Goal: Information Seeking & Learning: Learn about a topic

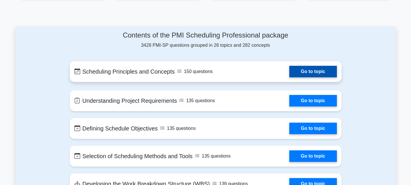
scroll to position [279, 0]
click at [309, 70] on link "Go to topic" at bounding box center [312, 72] width 47 height 12
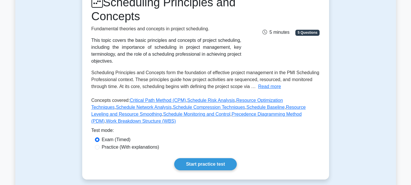
scroll to position [86, 0]
click at [280, 88] on div "Scheduling Principles and Concepts form the foundation of effective project man…" at bounding box center [205, 79] width 228 height 21
click at [279, 88] on button "Read more" at bounding box center [269, 86] width 23 height 7
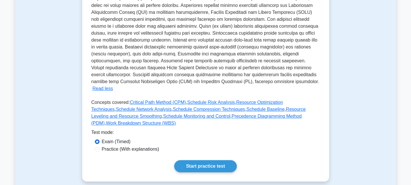
scroll to position [230, 0]
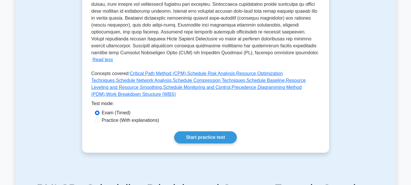
click at [106, 117] on label "Practice (With explanations)" at bounding box center [130, 120] width 57 height 7
click at [99, 118] on input "Practice (With explanations)" at bounding box center [97, 120] width 5 height 5
radio input "true"
click at [105, 109] on label "Exam (Timed)" at bounding box center [116, 112] width 29 height 7
click at [99, 110] on input "Exam (Timed)" at bounding box center [97, 112] width 5 height 5
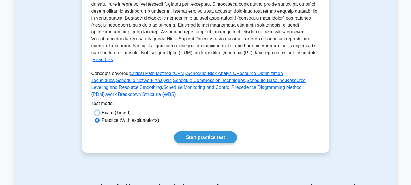
radio input "true"
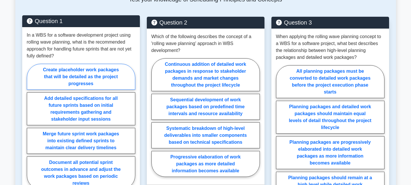
scroll to position [403, 0]
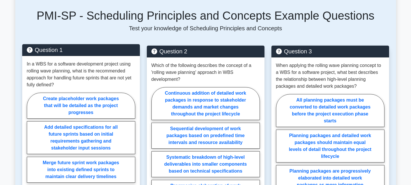
drag, startPoint x: 41, startPoint y: 84, endPoint x: 118, endPoint y: 66, distance: 79.7
click at [118, 66] on div "In a WBS for a software development project using rolling wave planning, what i…" at bounding box center [81, 140] width 118 height 169
click at [89, 92] on label "Create placeholder work packages that will be detailed as the project progresses" at bounding box center [81, 105] width 108 height 26
click at [31, 155] on input "Create placeholder work packages that will be detailed as the project progresses" at bounding box center [29, 157] width 4 height 4
radio input "true"
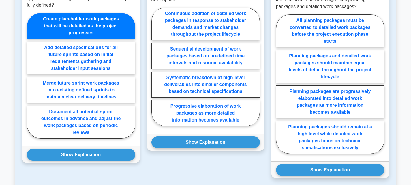
scroll to position [490, 0]
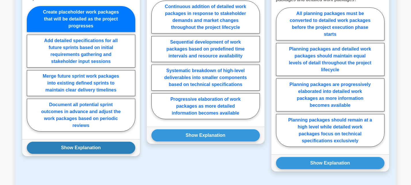
click at [88, 141] on button "Show Explanation" at bounding box center [81, 147] width 108 height 12
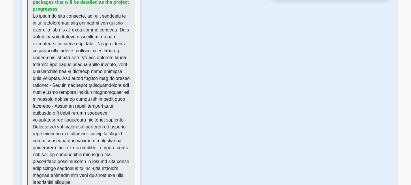
scroll to position [663, 0]
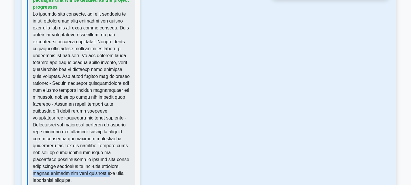
drag, startPoint x: 33, startPoint y: 153, endPoint x: 107, endPoint y: 152, distance: 73.5
click at [107, 152] on p at bounding box center [82, 97] width 98 height 173
click at [63, 154] on p at bounding box center [82, 97] width 98 height 173
drag, startPoint x: 49, startPoint y: 153, endPoint x: 105, endPoint y: 153, distance: 55.9
click at [105, 153] on p at bounding box center [82, 97] width 98 height 173
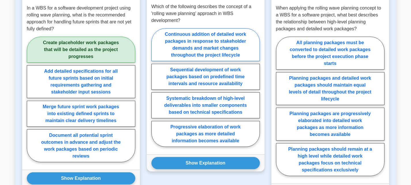
scroll to position [461, 0]
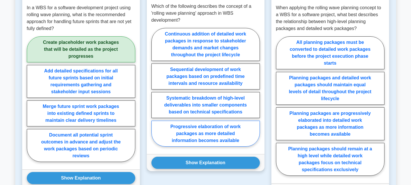
click at [219, 122] on label "Progressive elaboration of work packages as more detailed information becomes a…" at bounding box center [205, 133] width 108 height 26
click at [155, 91] on input "Progressive elaboration of work packages as more detailed information becomes a…" at bounding box center [153, 89] width 4 height 4
radio input "true"
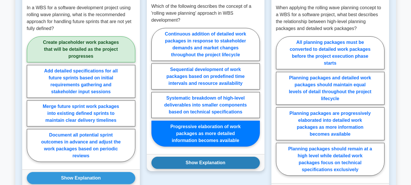
click at [215, 156] on button "Show Explanation" at bounding box center [205, 162] width 108 height 12
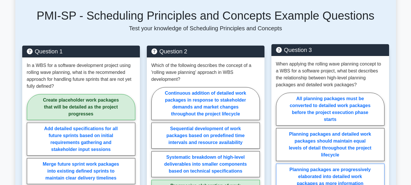
scroll to position [403, 0]
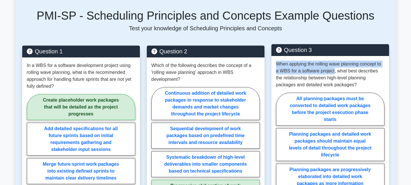
drag, startPoint x: 277, startPoint y: 49, endPoint x: 333, endPoint y: 55, distance: 56.5
click at [333, 61] on p "When applying the rolling wave planning concept to a WBS for a software project…" at bounding box center [330, 75] width 108 height 28
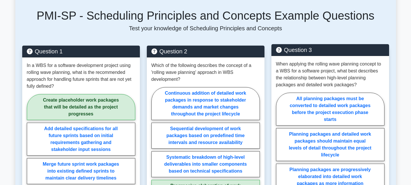
click at [341, 65] on p "When applying the rolling wave planning concept to a WBS for a software project…" at bounding box center [330, 75] width 108 height 28
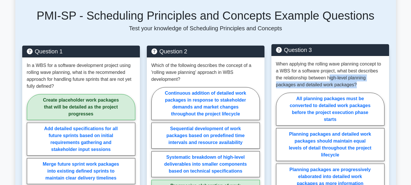
drag, startPoint x: 322, startPoint y: 64, endPoint x: 335, endPoint y: 71, distance: 14.8
click at [335, 71] on p "When applying the rolling wave planning concept to a WBS for a software project…" at bounding box center [330, 75] width 108 height 28
click at [357, 69] on p "When applying the rolling wave planning concept to a WBS for a software project…" at bounding box center [330, 75] width 108 height 28
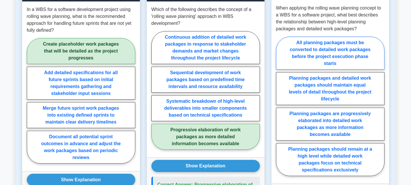
scroll to position [461, 0]
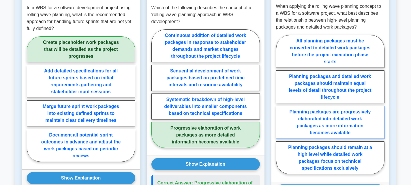
click at [353, 106] on label "Planning packages are progressively elaborated into detailed work packages as m…" at bounding box center [330, 122] width 108 height 33
click at [279, 104] on input "Planning packages are progressively elaborated into detailed work packages as m…" at bounding box center [278, 106] width 4 height 4
radio input "true"
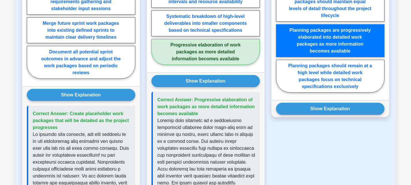
scroll to position [547, 0]
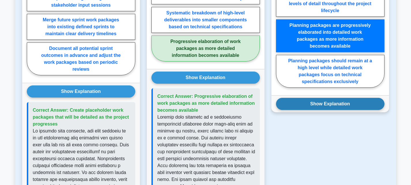
click at [356, 98] on button "Show Explanation" at bounding box center [330, 104] width 108 height 12
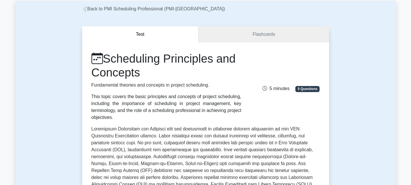
scroll to position [0, 0]
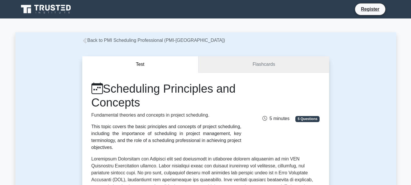
click at [284, 72] on link "Flashcards" at bounding box center [263, 64] width 130 height 16
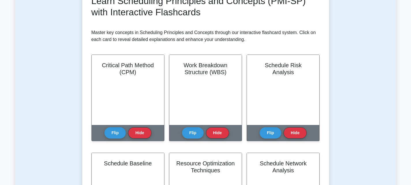
scroll to position [144, 0]
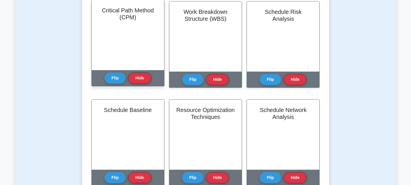
click at [135, 14] on h2 "Critical Path Method (CPM)" at bounding box center [128, 14] width 58 height 14
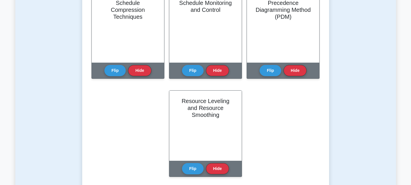
scroll to position [375, 0]
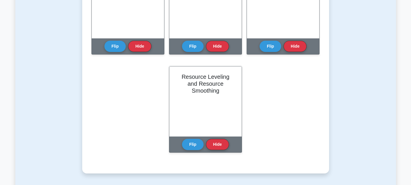
drag, startPoint x: 323, startPoint y: 121, endPoint x: 360, endPoint y: 116, distance: 37.2
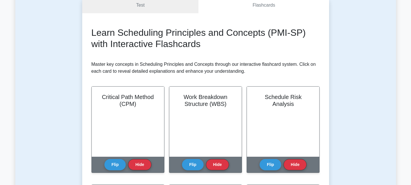
scroll to position [58, 0]
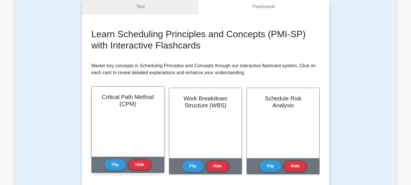
click at [132, 150] on div "Critical Path Method (CPM)" at bounding box center [128, 121] width 72 height 70
click at [125, 101] on h2 "Critical Path Method (CPM)" at bounding box center [128, 100] width 58 height 14
click at [113, 163] on button "Flip" at bounding box center [115, 163] width 22 height 11
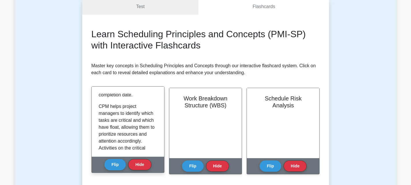
scroll to position [145, 0]
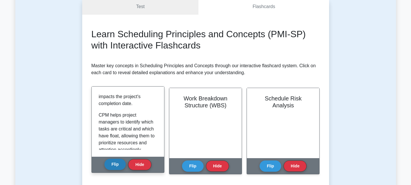
click at [116, 164] on button "Flip" at bounding box center [115, 163] width 22 height 11
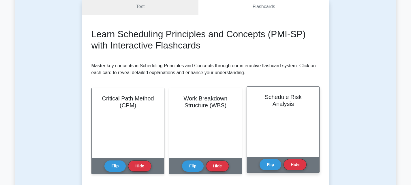
scroll to position [0, 0]
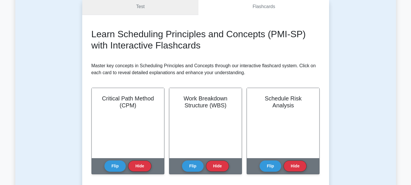
click at [153, 5] on link "Test" at bounding box center [140, 7] width 116 height 16
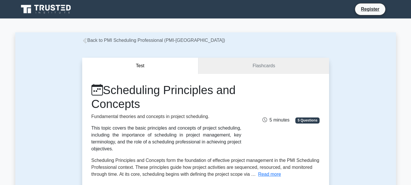
click at [92, 40] on link "Back to PMI Scheduling Professional (PMI-SP)" at bounding box center [153, 40] width 143 height 5
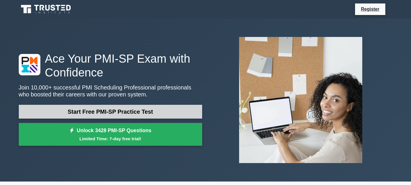
click at [123, 107] on link "Start Free PMI-SP Practice Test" at bounding box center [110, 112] width 183 height 14
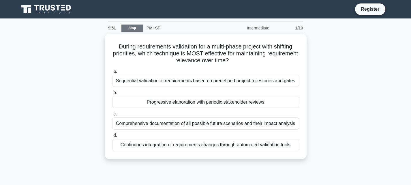
click at [133, 30] on link "Stop" at bounding box center [132, 27] width 22 height 7
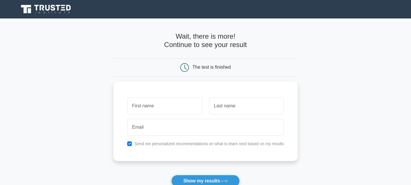
click at [60, 7] on icon at bounding box center [46, 9] width 55 height 11
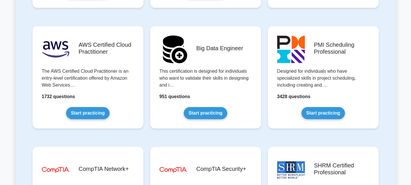
scroll to position [951, 0]
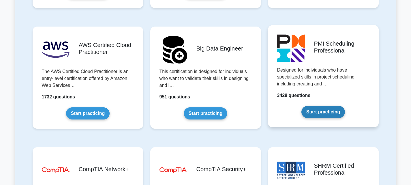
click at [303, 106] on link "Start practicing" at bounding box center [323, 112] width 44 height 12
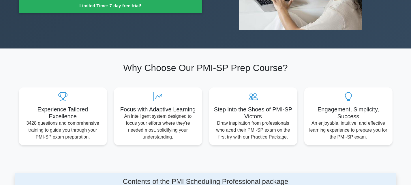
scroll to position [144, 0]
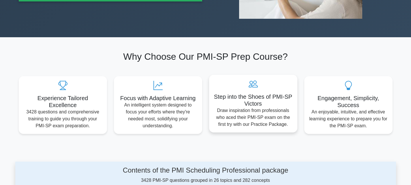
click at [243, 94] on h5 "Step into the Shoes of PMI-SP Victors" at bounding box center [252, 100] width 79 height 14
click at [255, 83] on icon at bounding box center [252, 83] width 79 height 9
click at [246, 118] on p "Draw inspiration from professionals who aced their PMI-SP exam on the first try…" at bounding box center [252, 117] width 79 height 21
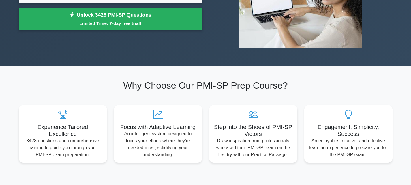
scroll to position [58, 0]
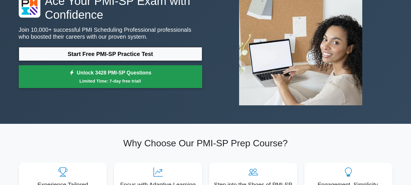
click at [124, 84] on link "Unlock 3428 PMI-SP Questions Limited Time: 7-day free trial!" at bounding box center [110, 76] width 183 height 23
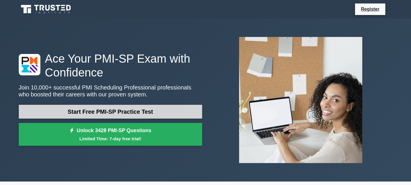
click at [156, 110] on link "Start Free PMI-SP Practice Test" at bounding box center [110, 112] width 183 height 14
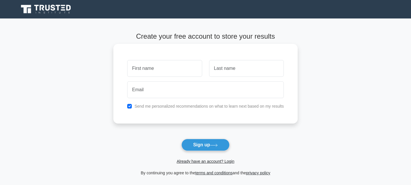
click at [171, 63] on input "text" at bounding box center [164, 68] width 75 height 17
type input "MOHAMMAD"
click at [225, 74] on input "text" at bounding box center [246, 68] width 75 height 17
type input "CHITSAZI"
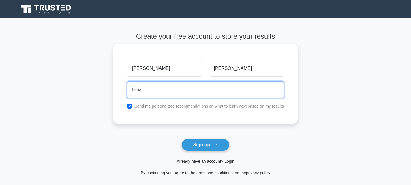
click at [185, 89] on input "email" at bounding box center [205, 89] width 156 height 17
type input "Mohammad.chitsazi@gmail.com"
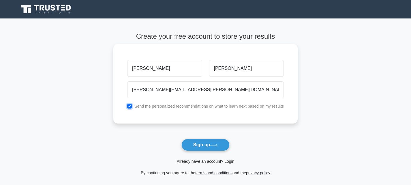
click at [131, 107] on input "checkbox" at bounding box center [129, 106] width 5 height 5
checkbox input "false"
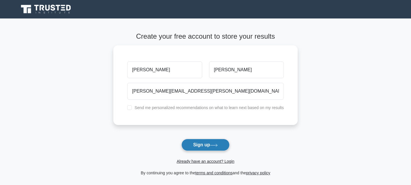
click at [203, 145] on button "Sign up" at bounding box center [205, 145] width 48 height 12
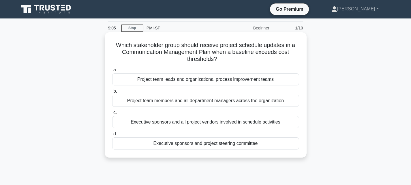
click at [197, 143] on div "Executive sponsors and project steering committee" at bounding box center [205, 143] width 187 height 12
click at [112, 136] on input "d. Executive sponsors and project steering committee" at bounding box center [112, 134] width 0 height 4
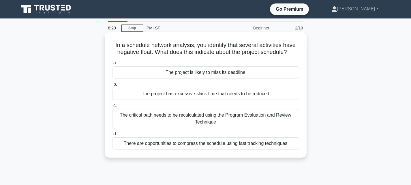
click at [192, 97] on div "The project has excessive slack time that needs to be reduced" at bounding box center [205, 94] width 187 height 12
click at [112, 86] on input "b. The project has excessive slack time that needs to be reduced" at bounding box center [112, 84] width 0 height 4
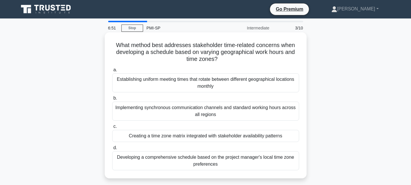
click at [190, 134] on div "Creating a time zone matrix integrated with stakeholder availability patterns" at bounding box center [205, 136] width 187 height 12
click at [112, 128] on input "c. Creating a time zone matrix integrated with stakeholder availability patterns" at bounding box center [112, 126] width 0 height 4
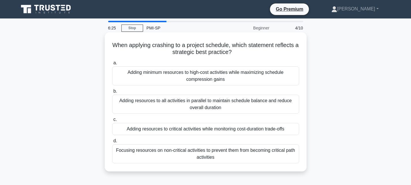
click at [220, 129] on div "Adding resources to critical activities while monitoring cost-duration trade-of…" at bounding box center [205, 129] width 187 height 12
click at [112, 121] on input "c. Adding resources to critical activities while monitoring cost-duration trade…" at bounding box center [112, 120] width 0 height 4
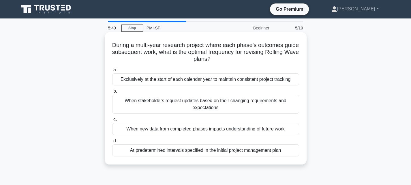
click at [272, 131] on div "When new data from completed phases impacts understanding of future work" at bounding box center [205, 129] width 187 height 12
click at [112, 121] on input "c. When new data from completed phases impacts understanding of future work" at bounding box center [112, 120] width 0 height 4
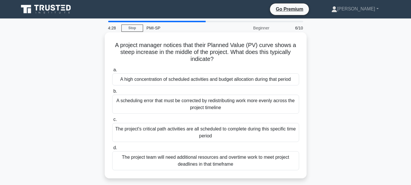
click at [216, 81] on div "A high concentration of scheduled activities and budget allocation during that …" at bounding box center [205, 79] width 187 height 12
click at [112, 72] on input "a. A high concentration of scheduled activities and budget allocation during th…" at bounding box center [112, 70] width 0 height 4
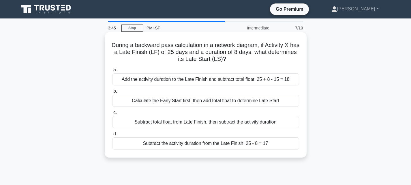
click at [224, 140] on div "Subtract the activity duration from the Late Finish: 25 - 8 = 17" at bounding box center [205, 143] width 187 height 12
click at [112, 136] on input "d. Subtract the activity duration from the Late Finish: 25 - 8 = 17" at bounding box center [112, 134] width 0 height 4
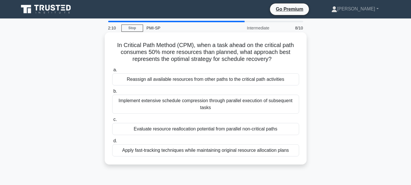
click at [231, 100] on div "Implement extensive schedule compression through parallel execution of subseque…" at bounding box center [205, 103] width 187 height 19
click at [112, 93] on input "b. Implement extensive schedule compression through parallel execution of subse…" at bounding box center [112, 91] width 0 height 4
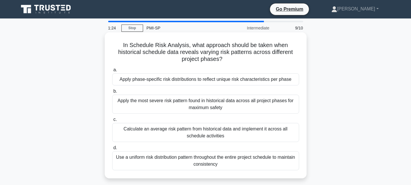
click at [207, 129] on div "Calculate an average risk pattern from historical data and implement it across …" at bounding box center [205, 132] width 187 height 19
click at [112, 121] on input "c. Calculate an average risk pattern from historical data and implement it acro…" at bounding box center [112, 120] width 0 height 4
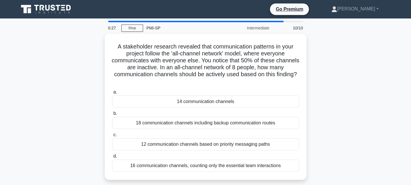
scroll to position [1, 0]
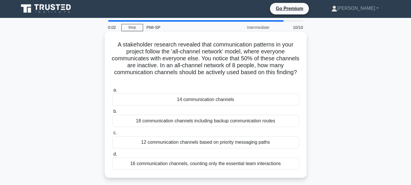
click at [191, 141] on div "12 communication channels based on priority messaging paths" at bounding box center [205, 142] width 187 height 12
click at [112, 135] on input "c. 12 communication channels based on priority messaging paths" at bounding box center [112, 133] width 0 height 4
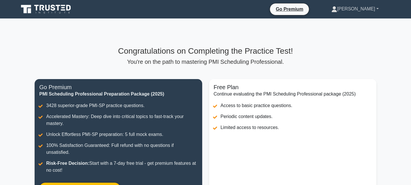
click at [378, 8] on link "[PERSON_NAME]" at bounding box center [354, 9] width 75 height 12
click at [386, 64] on main "Congratulations on Completing the Practice Test! You're on the path to masterin…" at bounding box center [205, 128] width 411 height 220
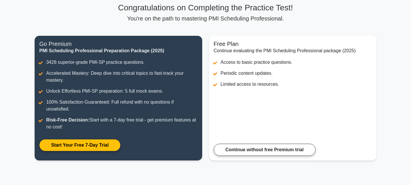
scroll to position [86, 0]
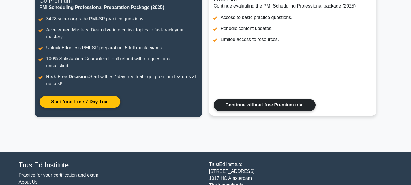
click at [266, 99] on link "Continue without free Premium trial" at bounding box center [264, 105] width 102 height 12
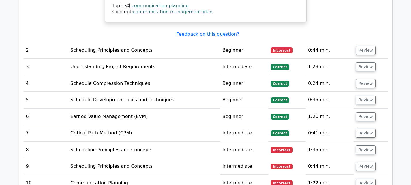
scroll to position [663, 0]
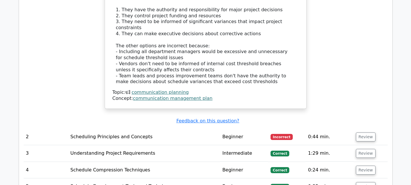
click at [28, 128] on td "2" at bounding box center [46, 136] width 45 height 16
click at [360, 132] on button "Review" at bounding box center [366, 136] width 20 height 9
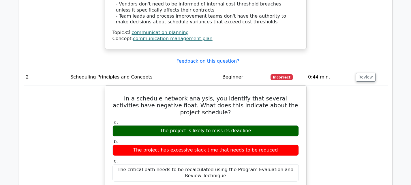
scroll to position [749, 0]
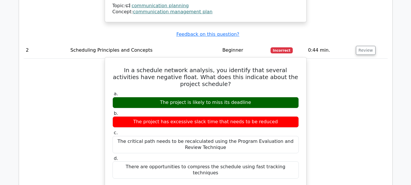
drag, startPoint x: 142, startPoint y: 81, endPoint x: 286, endPoint y: 79, distance: 143.8
click at [286, 116] on div "The project has excessive slack time that needs to be reduced" at bounding box center [205, 121] width 186 height 11
copy div "The project has excessive slack time that needs to be reduced"
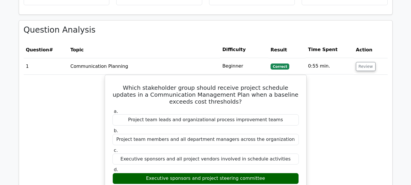
scroll to position [432, 0]
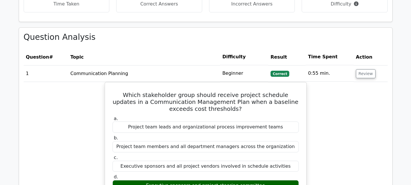
click at [347, 65] on td "0:55 min." at bounding box center [329, 73] width 48 height 16
click at [110, 65] on td "Communication Planning" at bounding box center [144, 73] width 152 height 16
click at [24, 65] on td "1" at bounding box center [46, 73] width 45 height 16
click at [368, 69] on button "Review" at bounding box center [366, 73] width 20 height 9
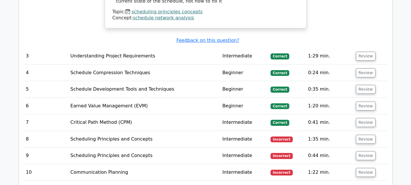
scroll to position [778, 0]
click at [307, 131] on td "1:35 min." at bounding box center [329, 139] width 48 height 16
click at [364, 134] on button "Review" at bounding box center [366, 138] width 20 height 9
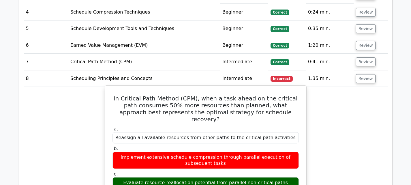
scroll to position [835, 0]
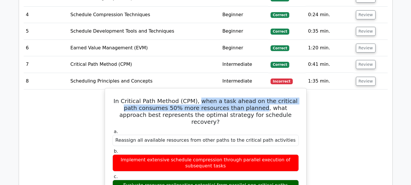
drag, startPoint x: 196, startPoint y: 62, endPoint x: 236, endPoint y: 68, distance: 40.7
click at [236, 97] on h5 "In Critical Path Method (CPM), when a task ahead on the critical path consumes …" at bounding box center [205, 111] width 187 height 28
copy h5 "when a task ahead on the critical path consumes 50% more resources than planned"
click at [169, 97] on h5 "In Critical Path Method (CPM), when a task ahead on the critical path consumes …" at bounding box center [205, 111] width 187 height 28
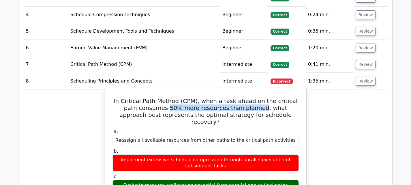
drag, startPoint x: 148, startPoint y: 69, endPoint x: 236, endPoint y: 67, distance: 87.6
click at [236, 97] on h5 "In Critical Path Method (CPM), when a task ahead on the critical path consumes …" at bounding box center [205, 111] width 187 height 28
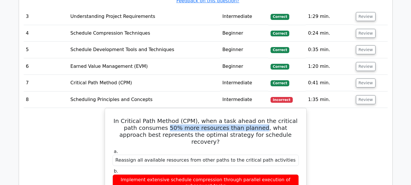
scroll to position [778, 0]
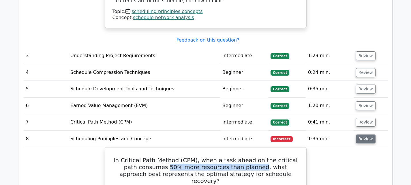
click at [364, 134] on button "Review" at bounding box center [366, 138] width 20 height 9
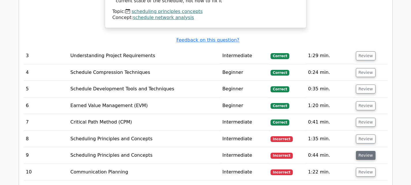
click at [364, 151] on button "Review" at bounding box center [366, 155] width 20 height 9
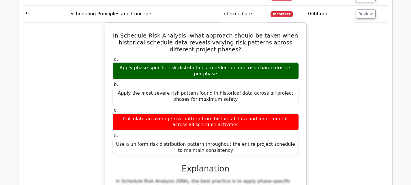
scroll to position [835, 0]
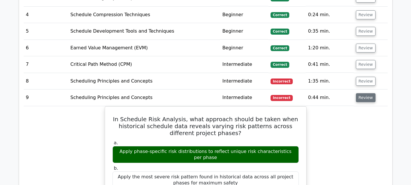
click at [361, 93] on button "Review" at bounding box center [366, 97] width 20 height 9
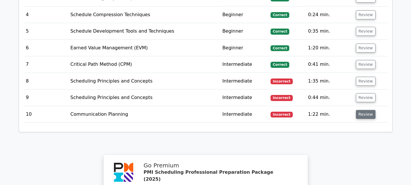
click at [362, 110] on button "Review" at bounding box center [366, 114] width 20 height 9
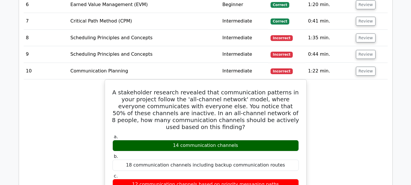
scroll to position [864, 0]
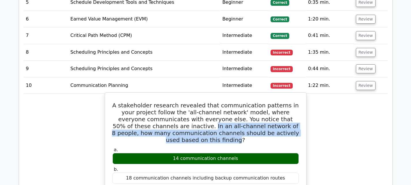
drag, startPoint x: 170, startPoint y: 87, endPoint x: 297, endPoint y: 94, distance: 127.0
click at [297, 102] on h5 "A stakeholder research revealed that communication patterns in your project fol…" at bounding box center [205, 122] width 187 height 41
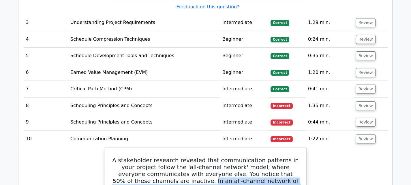
scroll to position [807, 0]
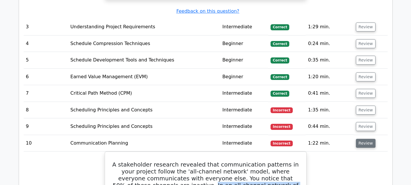
click at [368, 139] on button "Review" at bounding box center [366, 143] width 20 height 9
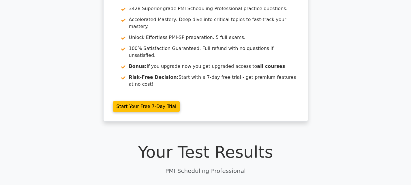
scroll to position [0, 0]
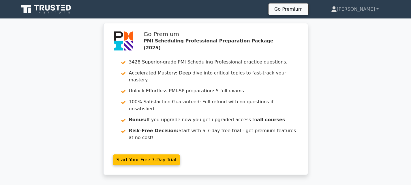
click at [330, 74] on div "Go Premium PMI Scheduling Professional Preparation Package (2025) 3428 Superior…" at bounding box center [205, 102] width 411 height 158
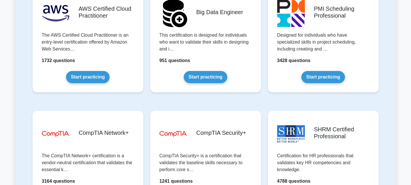
scroll to position [922, 0]
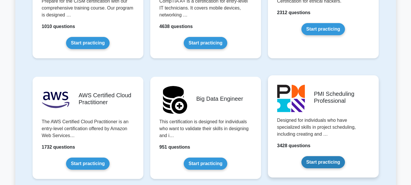
click at [330, 156] on link "Start practicing" at bounding box center [323, 162] width 44 height 12
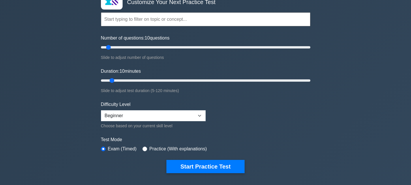
scroll to position [58, 0]
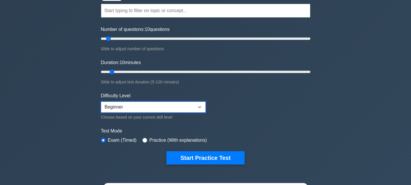
click at [201, 107] on select "Beginner Intermediate Expert" at bounding box center [153, 106] width 105 height 11
click at [248, 99] on form "Topics Scheduling Principles and Concepts Understanding Project Requirements De…" at bounding box center [205, 75] width 209 height 178
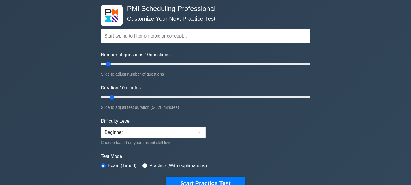
scroll to position [0, 0]
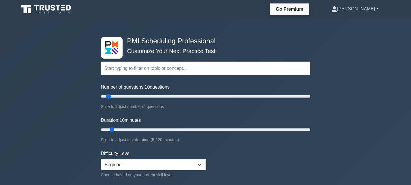
click at [374, 9] on link "[PERSON_NAME]" at bounding box center [354, 9] width 75 height 12
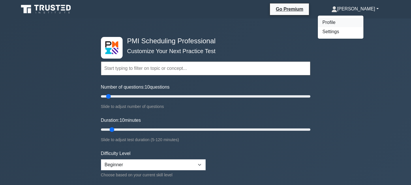
click at [343, 22] on link "Profile" at bounding box center [340, 22] width 46 height 9
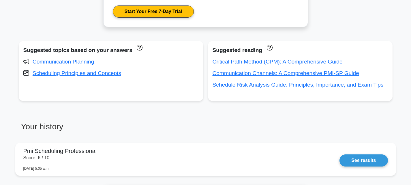
scroll to position [403, 0]
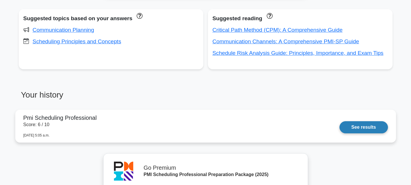
click at [364, 128] on link "See results" at bounding box center [363, 127] width 48 height 12
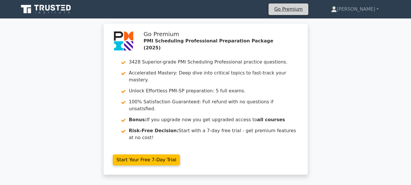
click at [294, 14] on li "Go Premium" at bounding box center [288, 9] width 40 height 12
click at [300, 13] on link "Go Premium" at bounding box center [288, 9] width 35 height 8
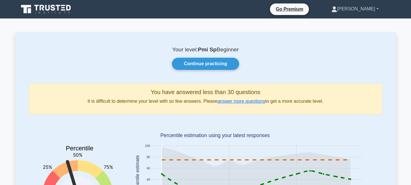
click at [374, 8] on link "[PERSON_NAME]" at bounding box center [354, 9] width 75 height 12
click at [287, 39] on div "Your level: Pmi Sp Beginner Continue practicing You have answered less than 30 …" at bounding box center [205, 142] width 380 height 220
